Goal: Information Seeking & Learning: Learn about a topic

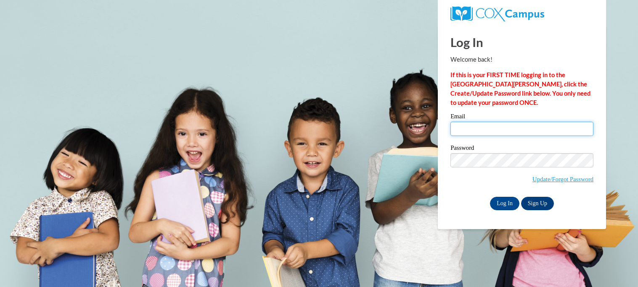
type input "maddison.call27@buckeyehillscc.net"
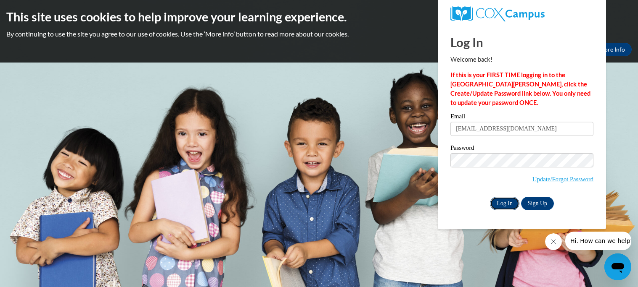
click at [510, 207] on input "Log In" at bounding box center [504, 203] width 29 height 13
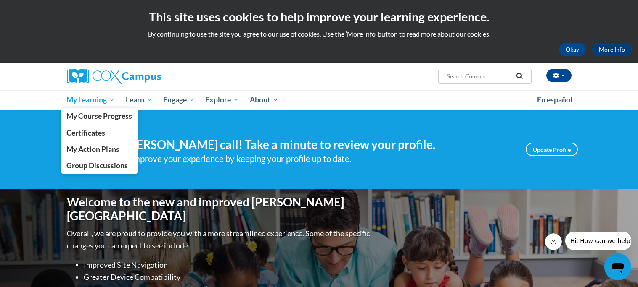
click at [75, 101] on span "My Learning" at bounding box center [90, 100] width 48 height 10
click at [110, 132] on link "Certificates" at bounding box center [99, 133] width 76 height 16
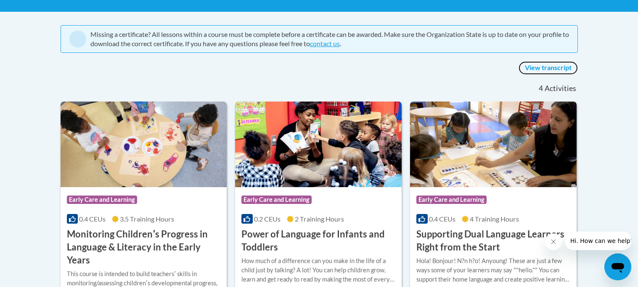
click at [539, 62] on link "View transcript" at bounding box center [547, 67] width 59 height 13
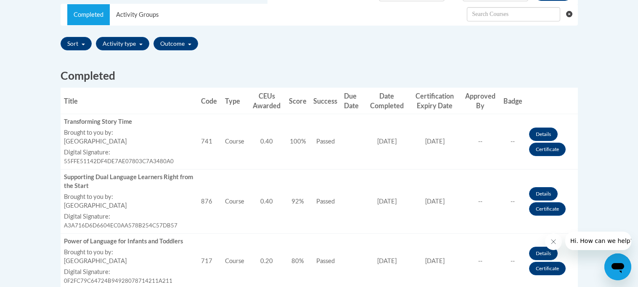
scroll to position [297, 0]
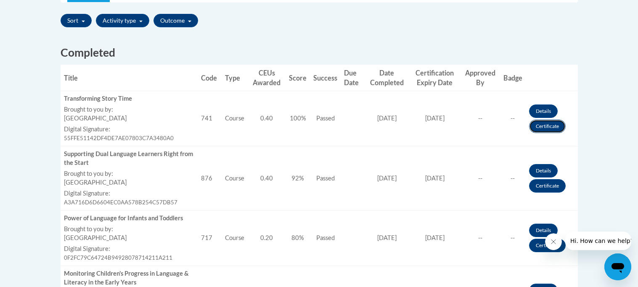
click at [557, 125] on link "Certificate" at bounding box center [547, 126] width 37 height 13
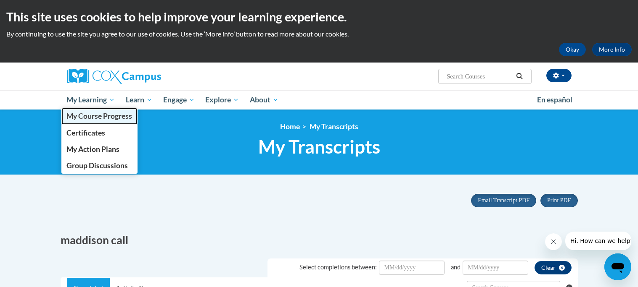
click at [94, 119] on span "My Course Progress" at bounding box center [99, 116] width 66 height 9
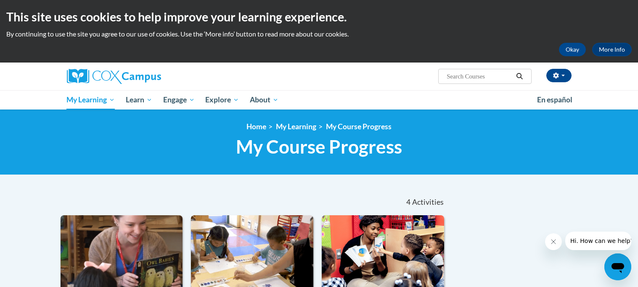
click at [465, 77] on input "Search..." at bounding box center [478, 76] width 67 height 10
type input "an ecosystem approach"
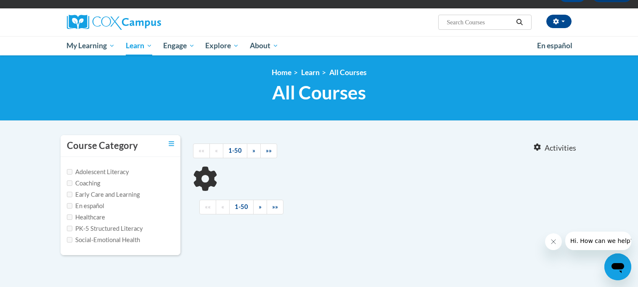
type input "an ecosystem approach"
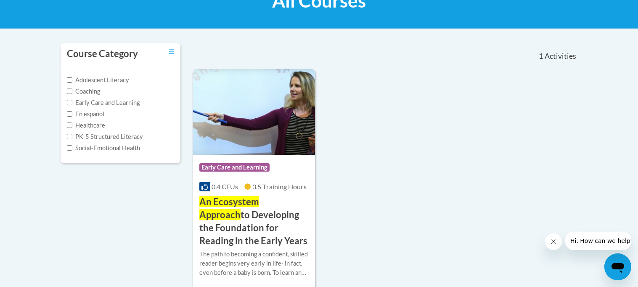
scroll to position [150, 0]
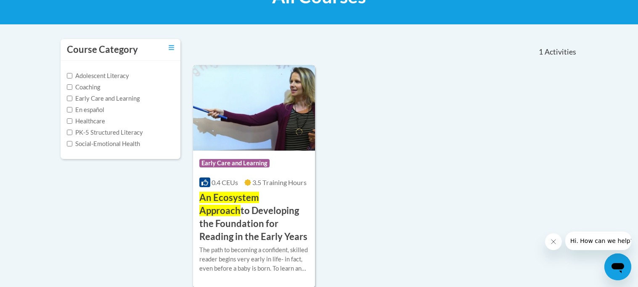
click at [266, 122] on img at bounding box center [254, 108] width 122 height 86
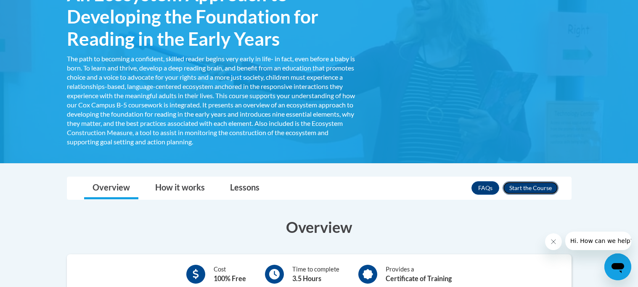
click at [517, 189] on button "Enroll" at bounding box center [530, 188] width 56 height 13
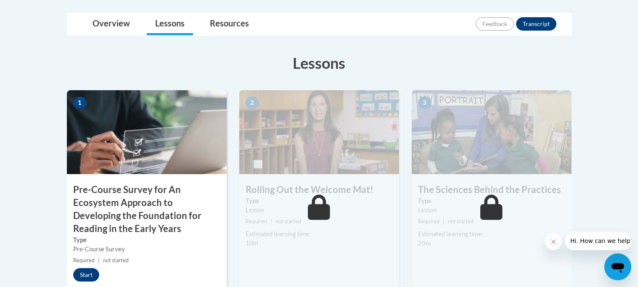
scroll to position [214, 0]
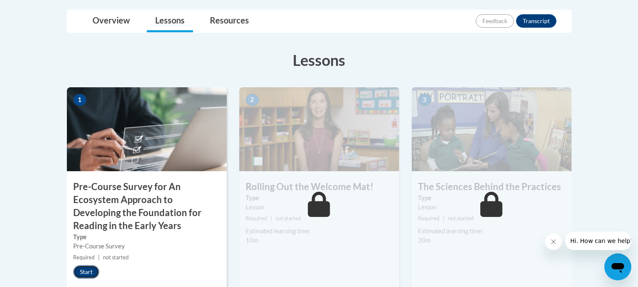
click at [89, 268] on button "Start" at bounding box center [86, 272] width 26 height 13
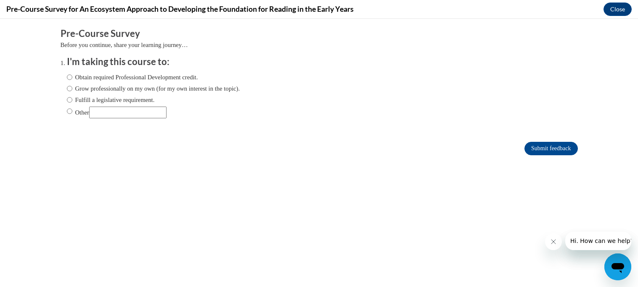
scroll to position [0, 0]
click at [198, 74] on label "Obtain required Professional Development credit." at bounding box center [132, 77] width 131 height 9
click at [72, 74] on input "Obtain required Professional Development credit." at bounding box center [69, 77] width 5 height 9
radio input "true"
click at [550, 146] on input "Submit feedback" at bounding box center [550, 148] width 53 height 13
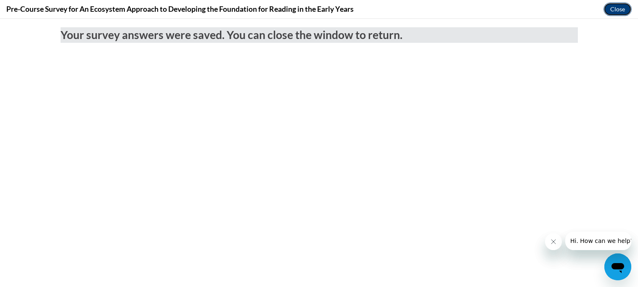
click at [614, 15] on button "Close" at bounding box center [617, 9] width 28 height 13
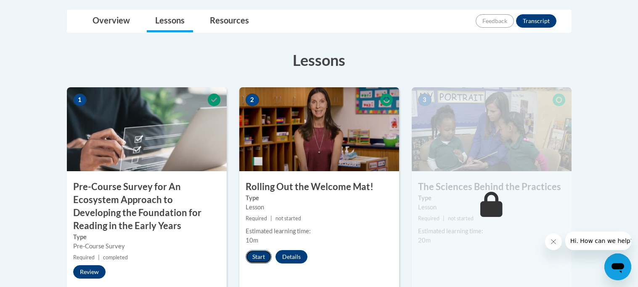
click at [255, 258] on button "Start" at bounding box center [258, 256] width 26 height 13
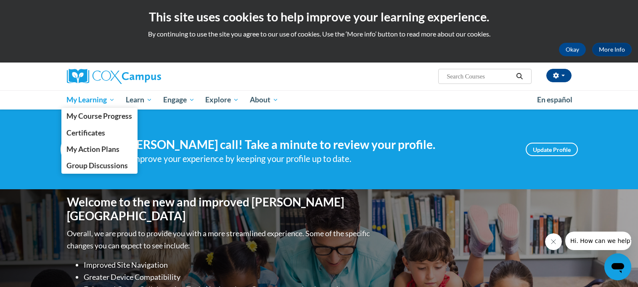
click at [84, 98] on span "My Learning" at bounding box center [90, 100] width 48 height 10
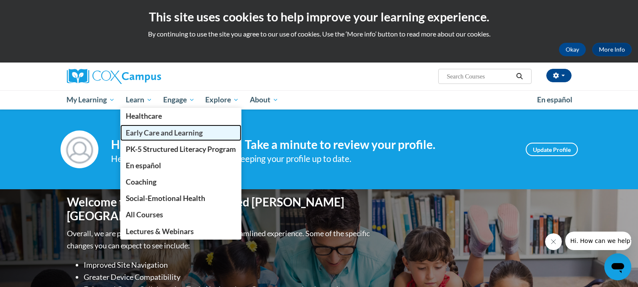
click at [152, 133] on span "Early Care and Learning" at bounding box center [164, 133] width 77 height 9
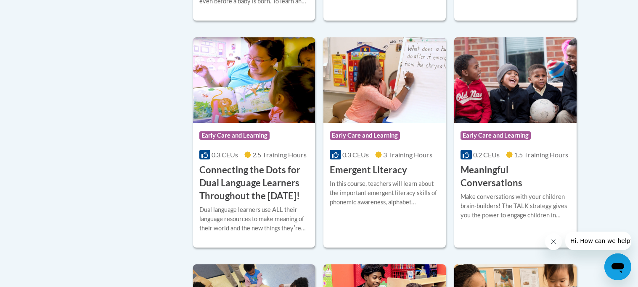
scroll to position [590, 0]
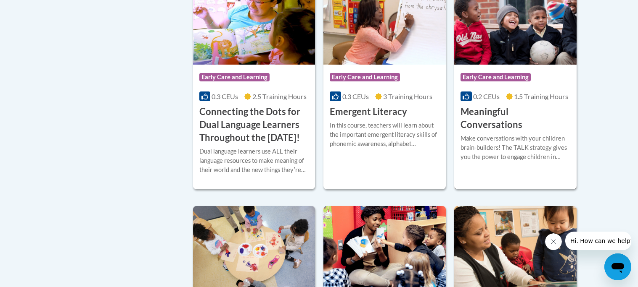
click at [504, 58] on img at bounding box center [515, 22] width 122 height 86
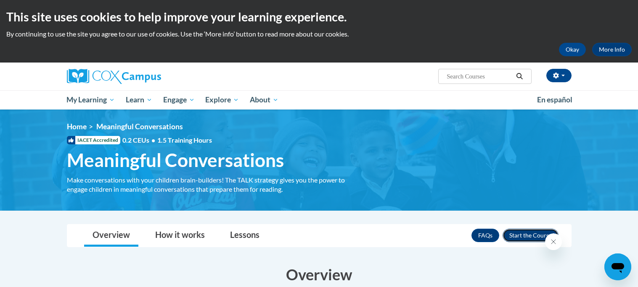
click at [517, 234] on button "Enroll" at bounding box center [530, 235] width 56 height 13
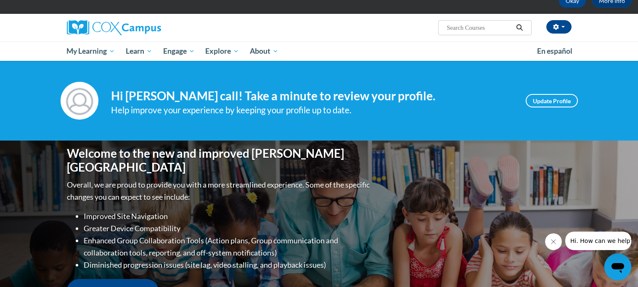
scroll to position [52, 0]
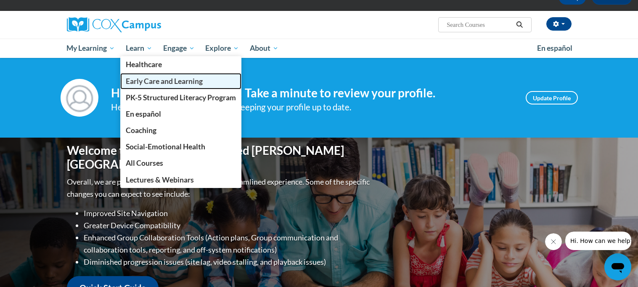
click at [166, 82] on span "Early Care and Learning" at bounding box center [164, 81] width 77 height 9
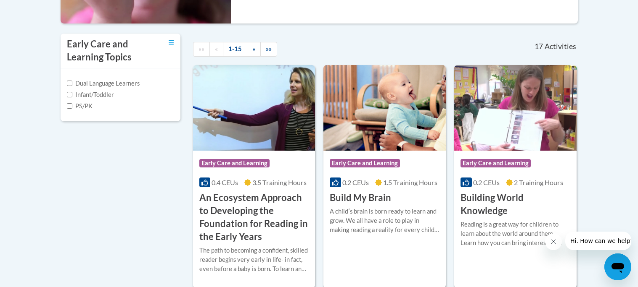
scroll to position [267, 0]
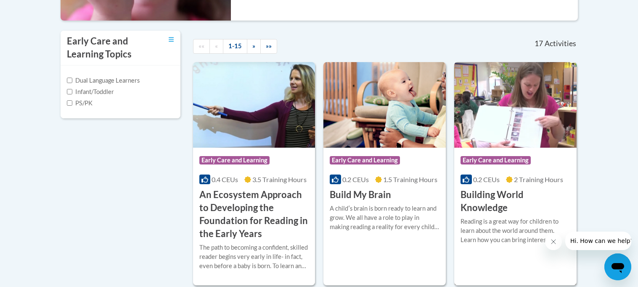
click at [508, 124] on img at bounding box center [515, 105] width 122 height 86
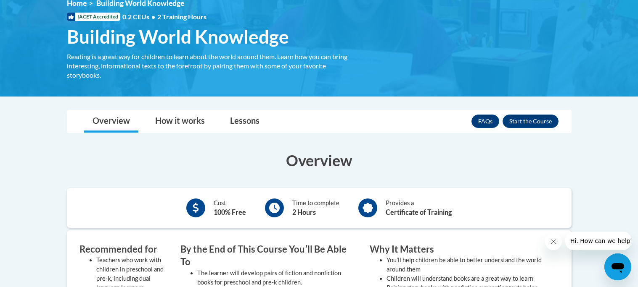
scroll to position [124, 0]
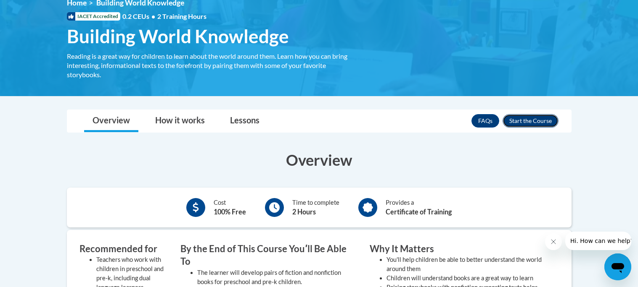
click at [534, 119] on button "Enroll" at bounding box center [530, 120] width 56 height 13
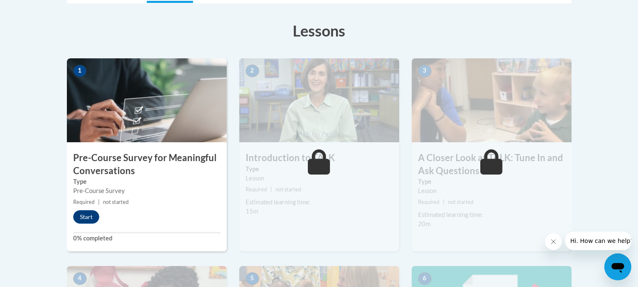
scroll to position [224, 0]
click at [92, 218] on button "Start" at bounding box center [86, 216] width 26 height 13
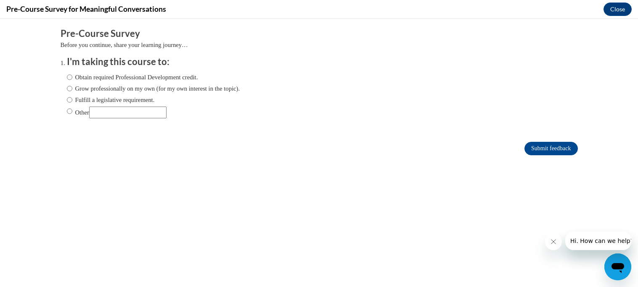
scroll to position [0, 0]
click at [192, 79] on label "Obtain required Professional Development credit." at bounding box center [132, 77] width 131 height 9
click at [72, 79] on input "Obtain required Professional Development credit." at bounding box center [69, 77] width 5 height 9
radio input "true"
click at [542, 149] on input "Submit feedback" at bounding box center [550, 148] width 53 height 13
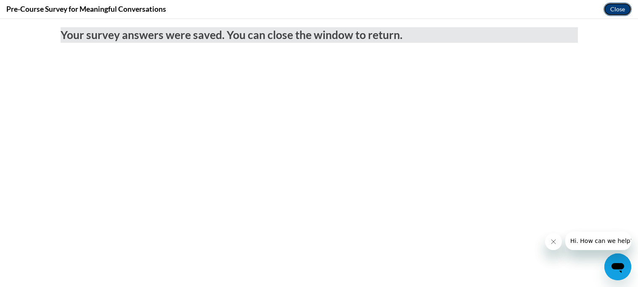
click at [620, 8] on button "Close" at bounding box center [617, 9] width 28 height 13
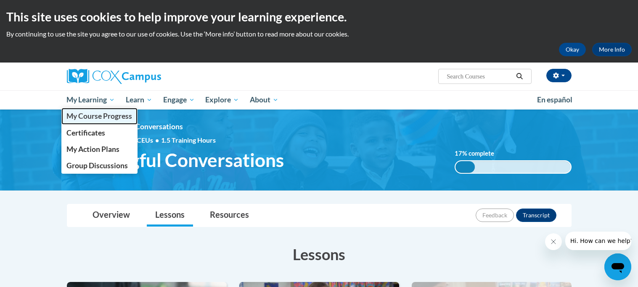
click at [102, 115] on span "My Course Progress" at bounding box center [99, 116] width 66 height 9
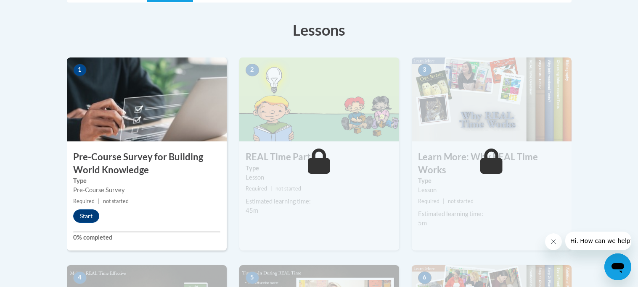
scroll to position [221, 0]
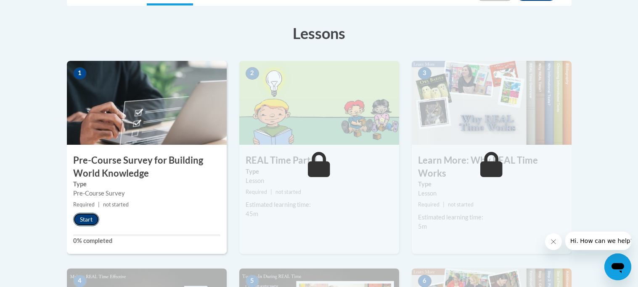
click at [86, 213] on button "Start" at bounding box center [86, 219] width 26 height 13
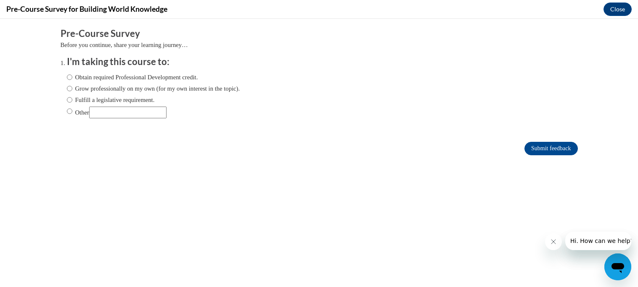
scroll to position [0, 0]
click at [195, 74] on label "Obtain required Professional Development credit." at bounding box center [132, 77] width 131 height 9
click at [72, 74] on input "Obtain required Professional Development credit." at bounding box center [69, 77] width 5 height 9
radio input "true"
click at [563, 147] on input "Submit feedback" at bounding box center [550, 148] width 53 height 13
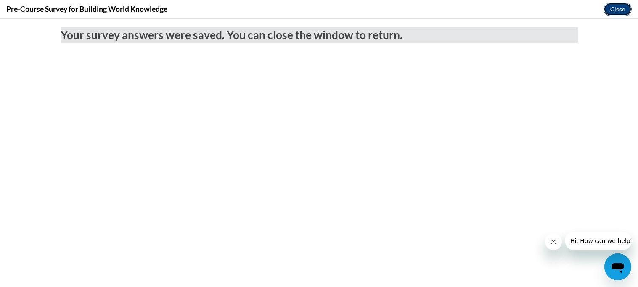
click at [616, 11] on button "Close" at bounding box center [617, 9] width 28 height 13
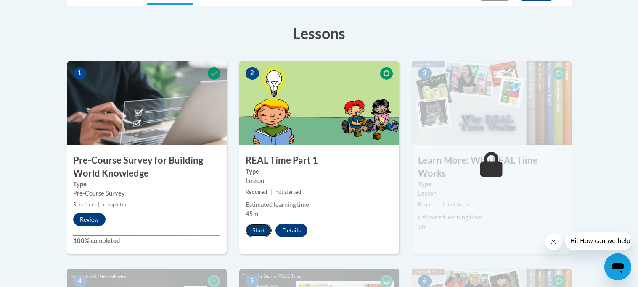
click at [260, 231] on button "Start" at bounding box center [258, 230] width 26 height 13
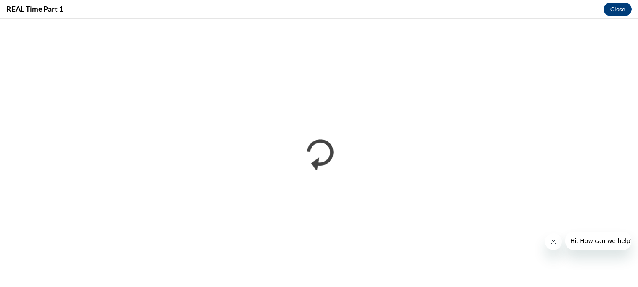
click at [555, 241] on icon "Close message from company" at bounding box center [553, 242] width 7 height 7
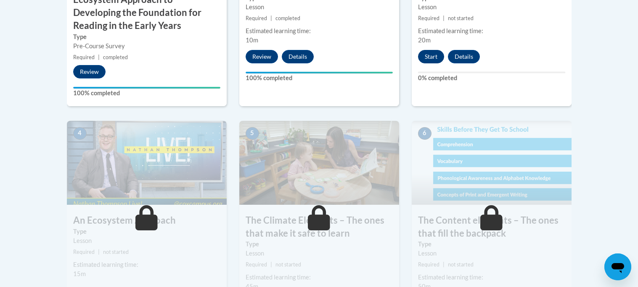
scroll to position [302, 0]
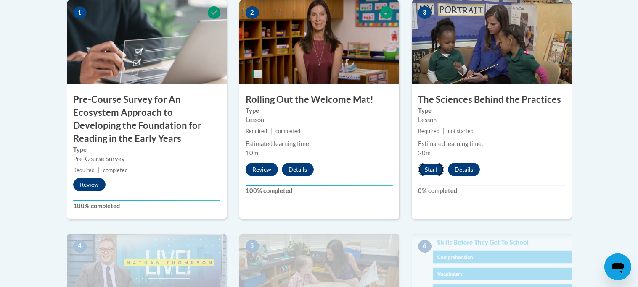
click at [431, 166] on button "Start" at bounding box center [431, 169] width 26 height 13
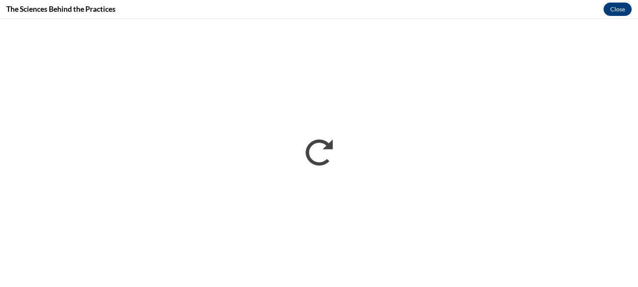
scroll to position [0, 0]
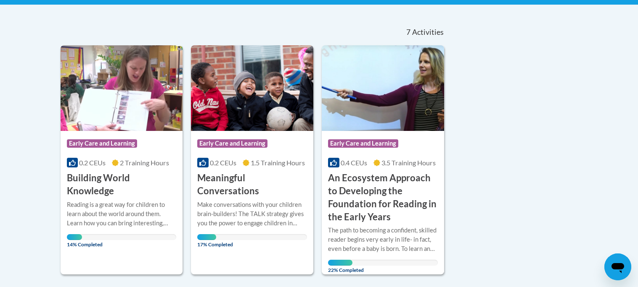
scroll to position [170, 0]
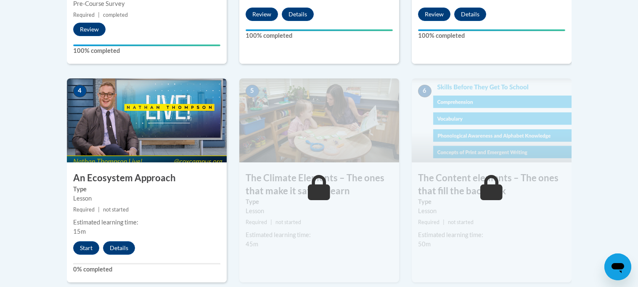
scroll to position [458, 0]
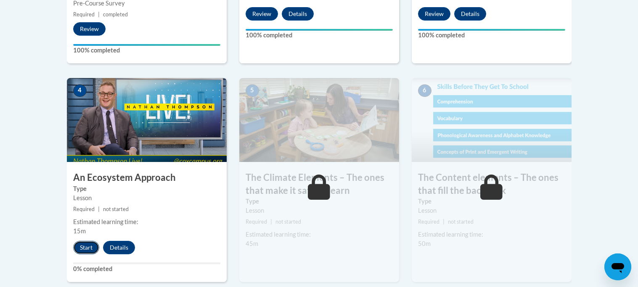
click at [88, 247] on button "Start" at bounding box center [86, 247] width 26 height 13
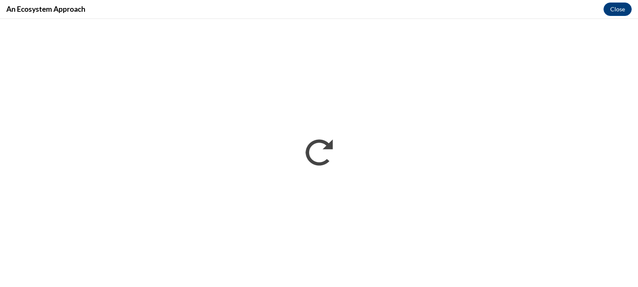
scroll to position [0, 0]
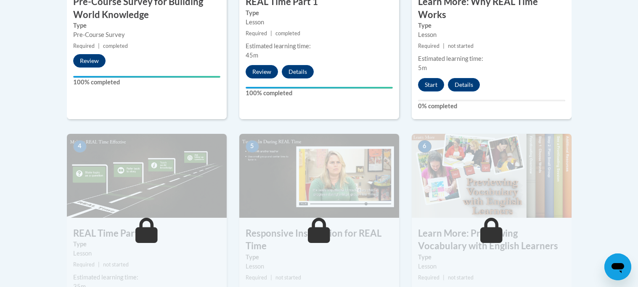
scroll to position [379, 0]
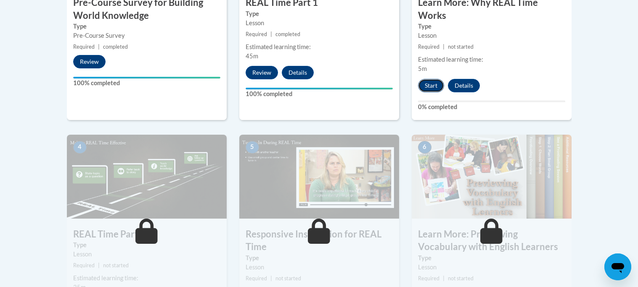
click at [429, 82] on button "Start" at bounding box center [431, 85] width 26 height 13
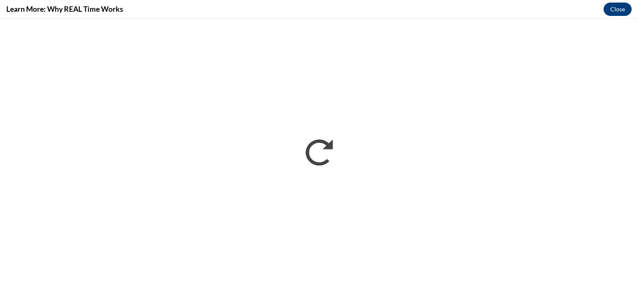
scroll to position [0, 0]
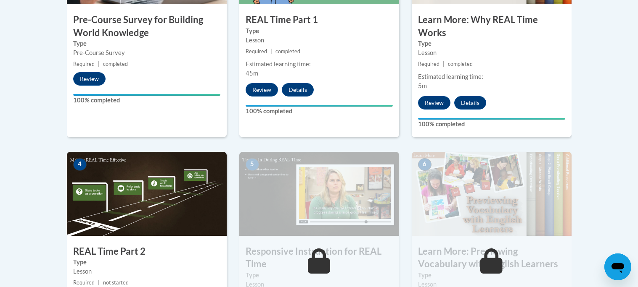
scroll to position [427, 0]
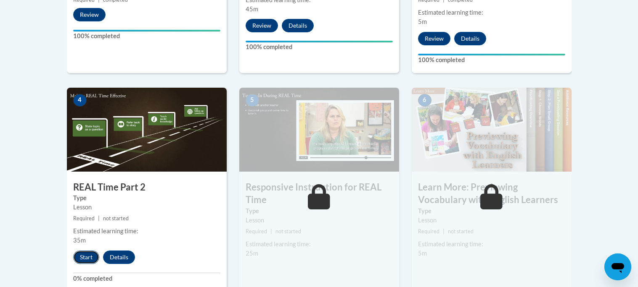
click at [92, 255] on button "Start" at bounding box center [86, 257] width 26 height 13
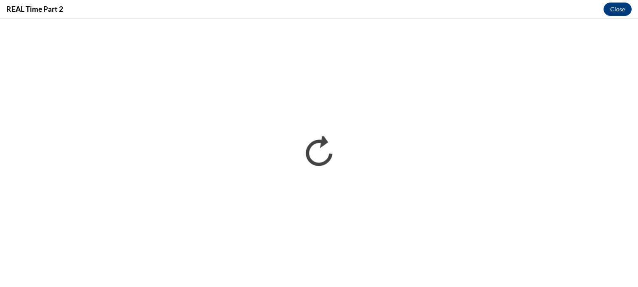
scroll to position [0, 0]
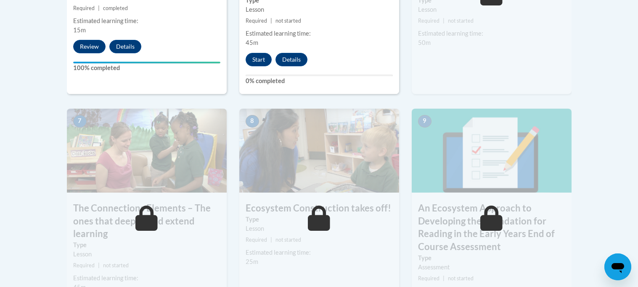
scroll to position [678, 0]
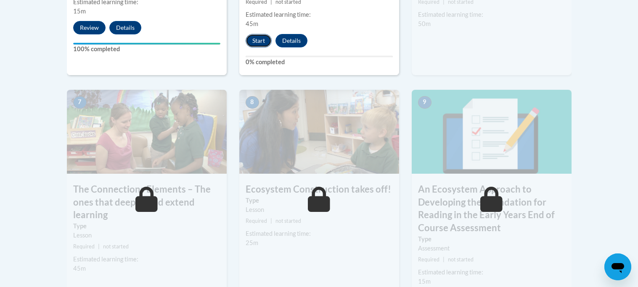
click at [252, 42] on button "Start" at bounding box center [258, 40] width 26 height 13
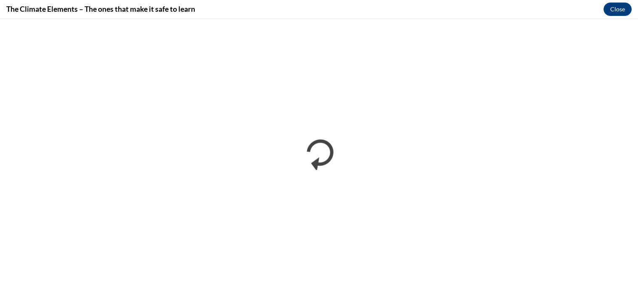
scroll to position [0, 0]
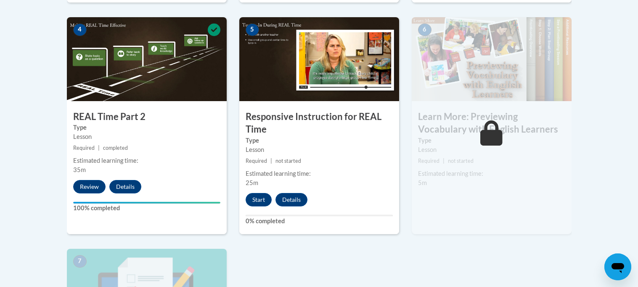
scroll to position [498, 0]
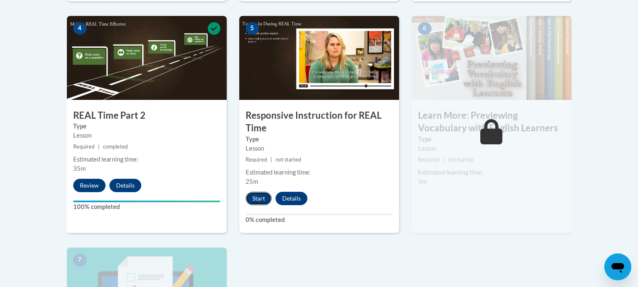
click at [258, 198] on button "Start" at bounding box center [258, 198] width 26 height 13
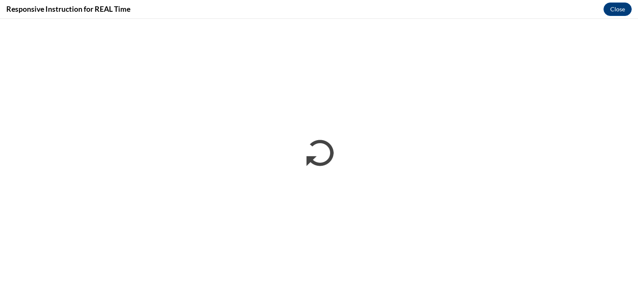
scroll to position [0, 0]
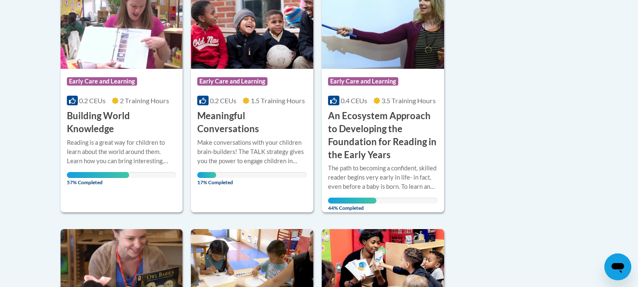
scroll to position [233, 0]
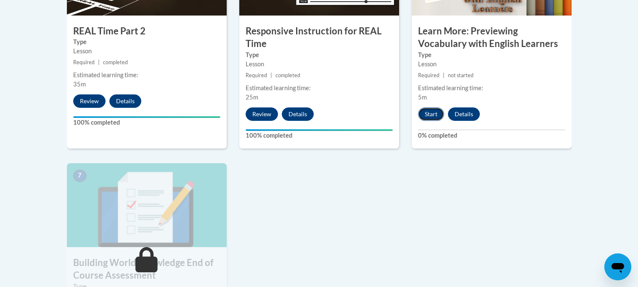
click at [432, 108] on button "Start" at bounding box center [431, 114] width 26 height 13
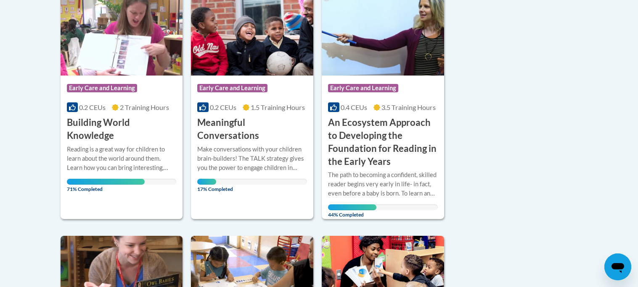
scroll to position [232, 0]
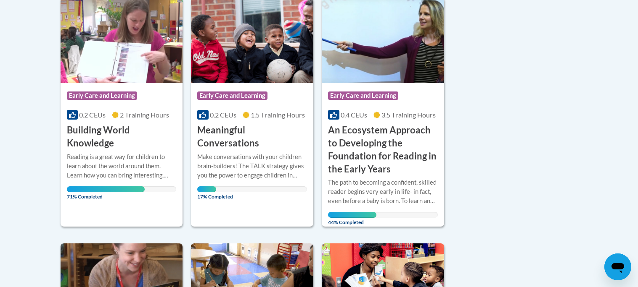
scroll to position [219, 0]
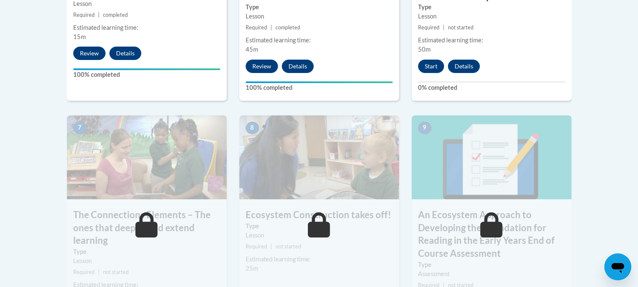
scroll to position [653, 0]
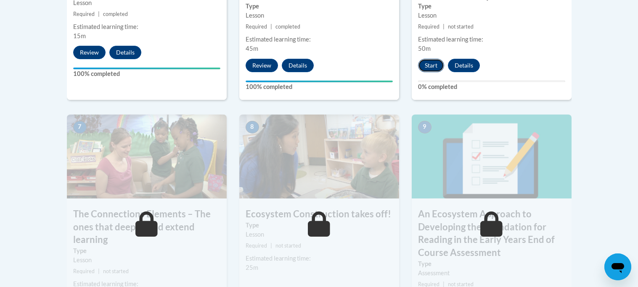
click at [430, 63] on button "Start" at bounding box center [431, 65] width 26 height 13
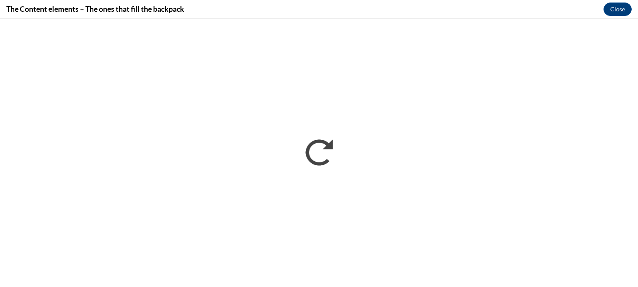
scroll to position [0, 0]
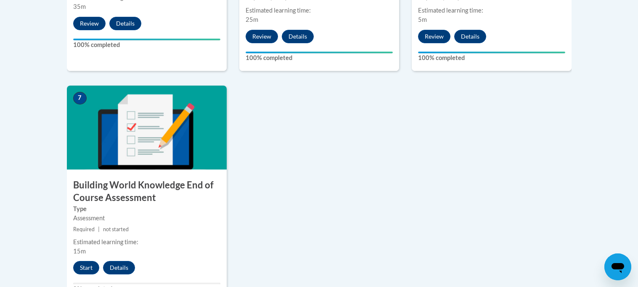
scroll to position [669, 0]
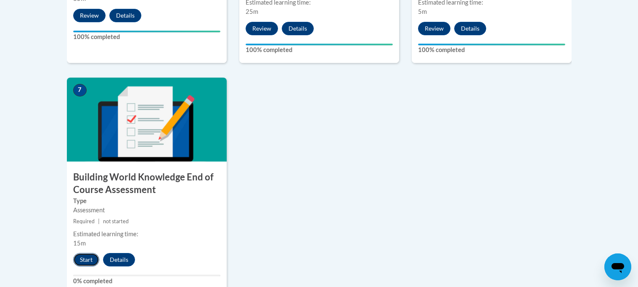
click at [83, 256] on button "Start" at bounding box center [86, 259] width 26 height 13
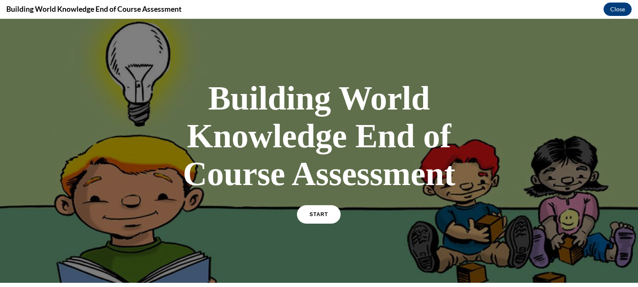
scroll to position [0, 0]
click at [323, 209] on link "START" at bounding box center [319, 214] width 46 height 19
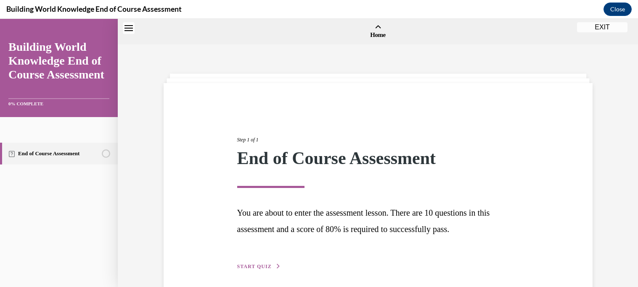
scroll to position [26, 0]
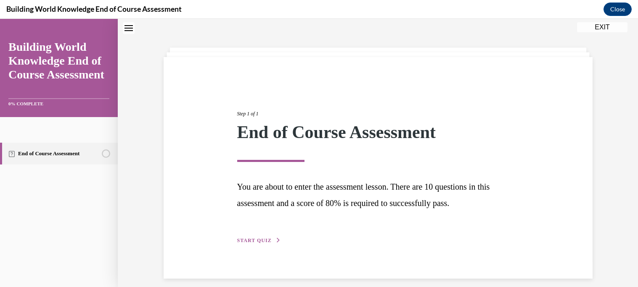
click at [253, 239] on span "START QUIZ" at bounding box center [254, 241] width 34 height 6
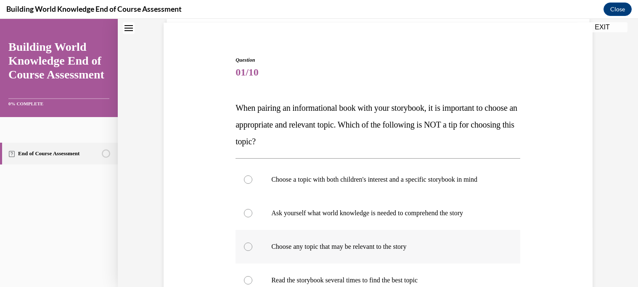
scroll to position [54, 0]
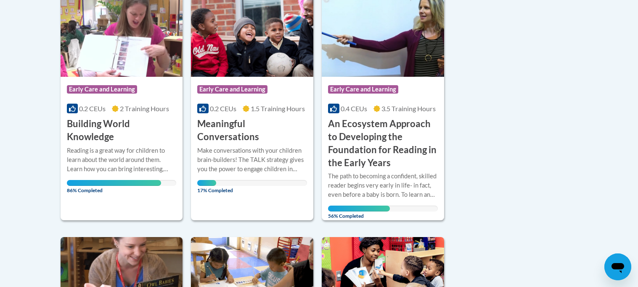
scroll to position [224, 0]
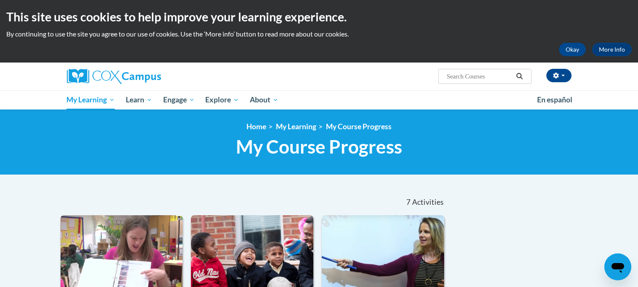
scroll to position [179, 0]
